Goal: Use online tool/utility: Utilize a website feature to perform a specific function

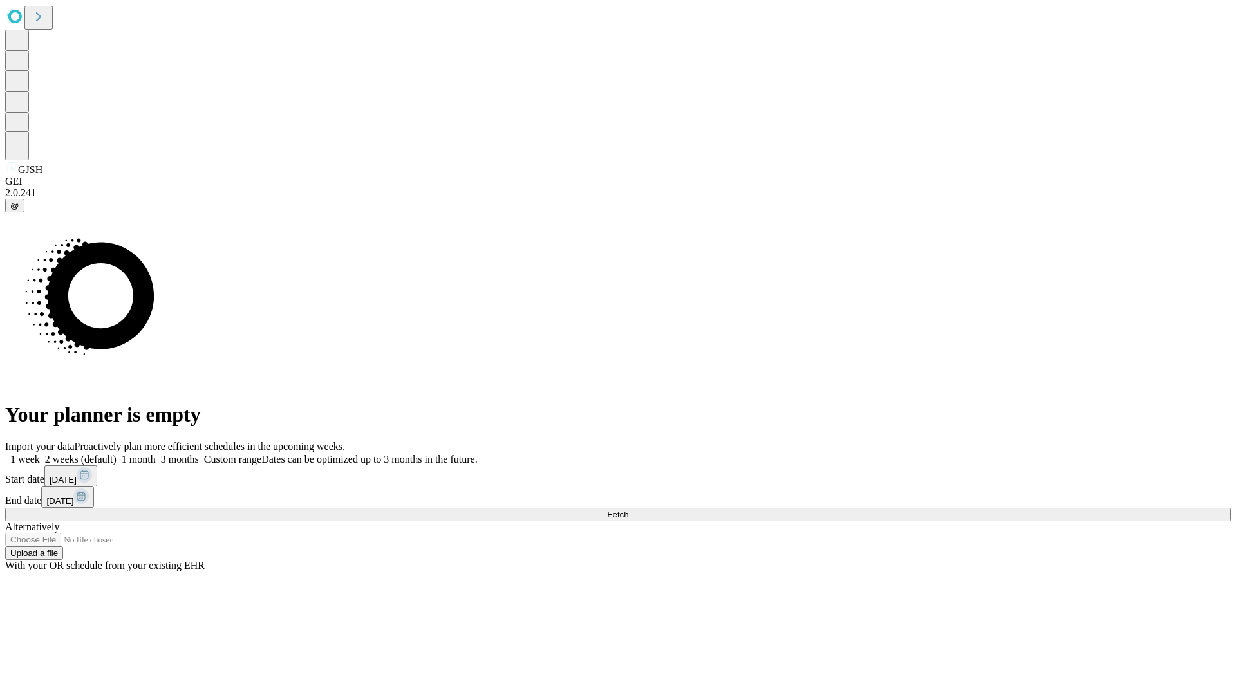
click at [628, 510] on span "Fetch" at bounding box center [617, 515] width 21 height 10
